Goal: Task Accomplishment & Management: Manage account settings

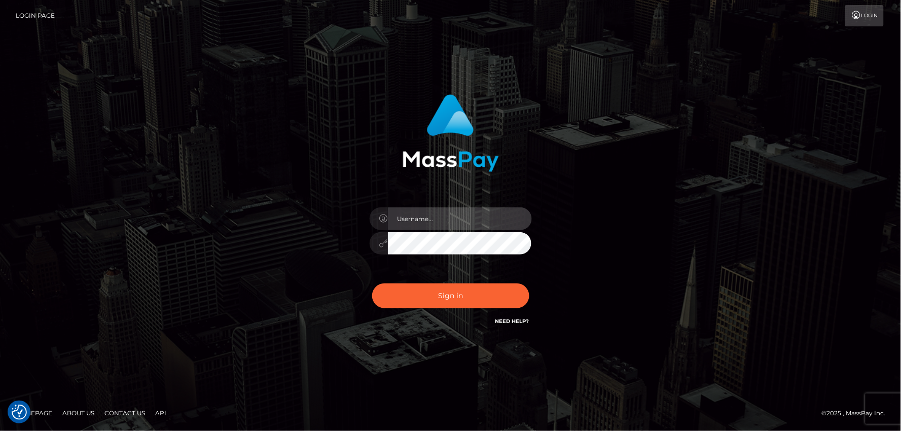
click at [435, 219] on input "text" at bounding box center [460, 218] width 144 height 23
type input "mdemassi"
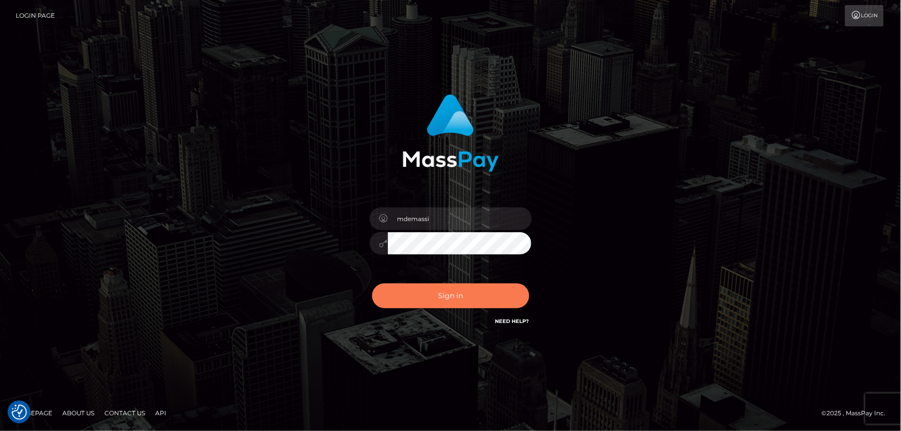
click at [447, 297] on button "Sign in" at bounding box center [450, 295] width 157 height 25
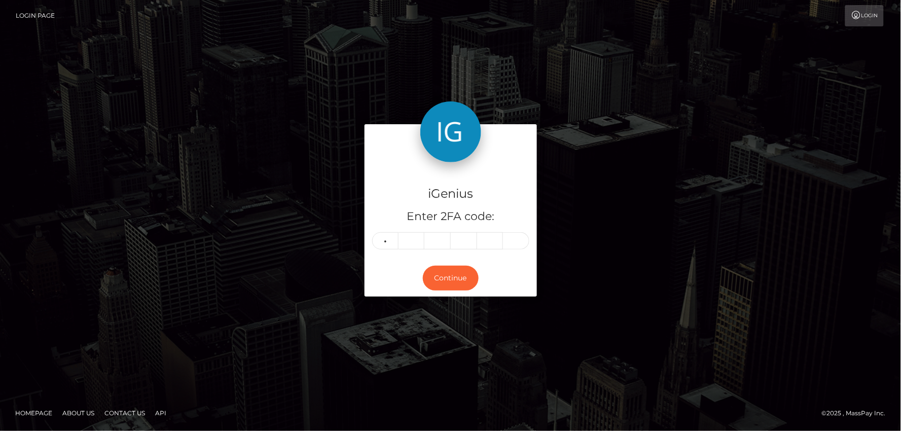
type input "9"
type input "3"
type input "0"
type input "1"
type input "7"
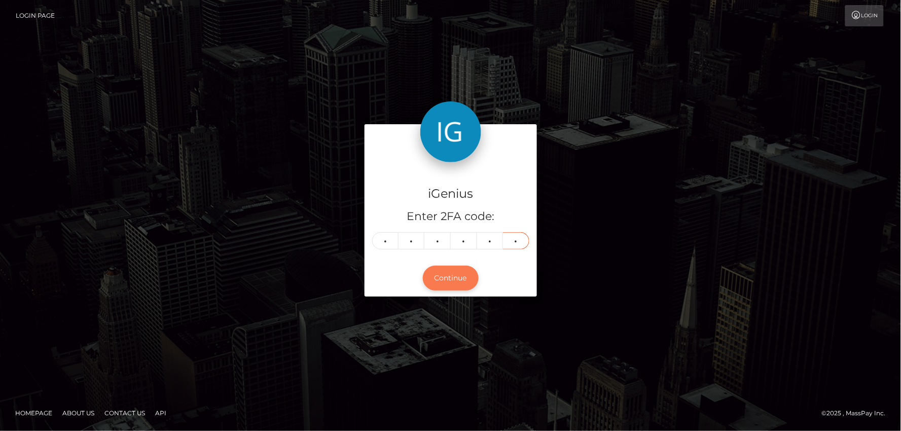
type input "0"
click at [453, 276] on button "Continue" at bounding box center [451, 278] width 56 height 25
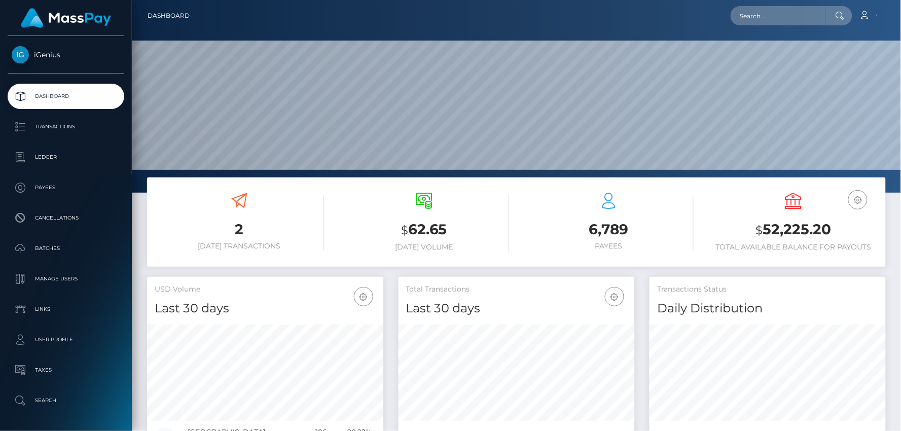
scroll to position [179, 236]
